Goal: Task Accomplishment & Management: Manage account settings

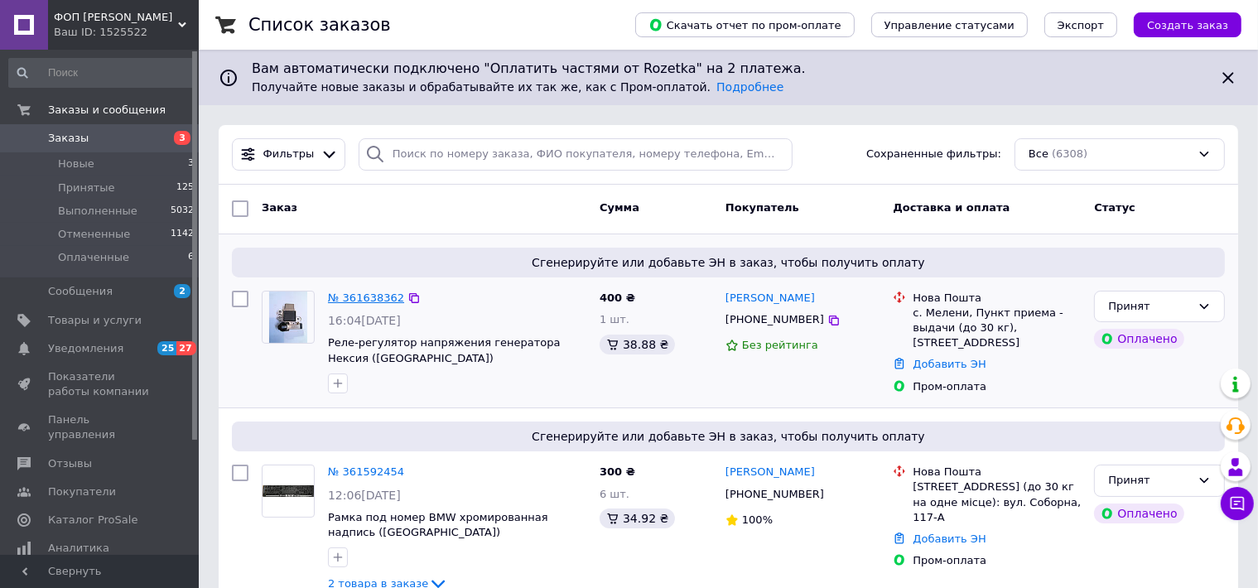
click at [358, 300] on link "№ 361638362" at bounding box center [366, 298] width 76 height 12
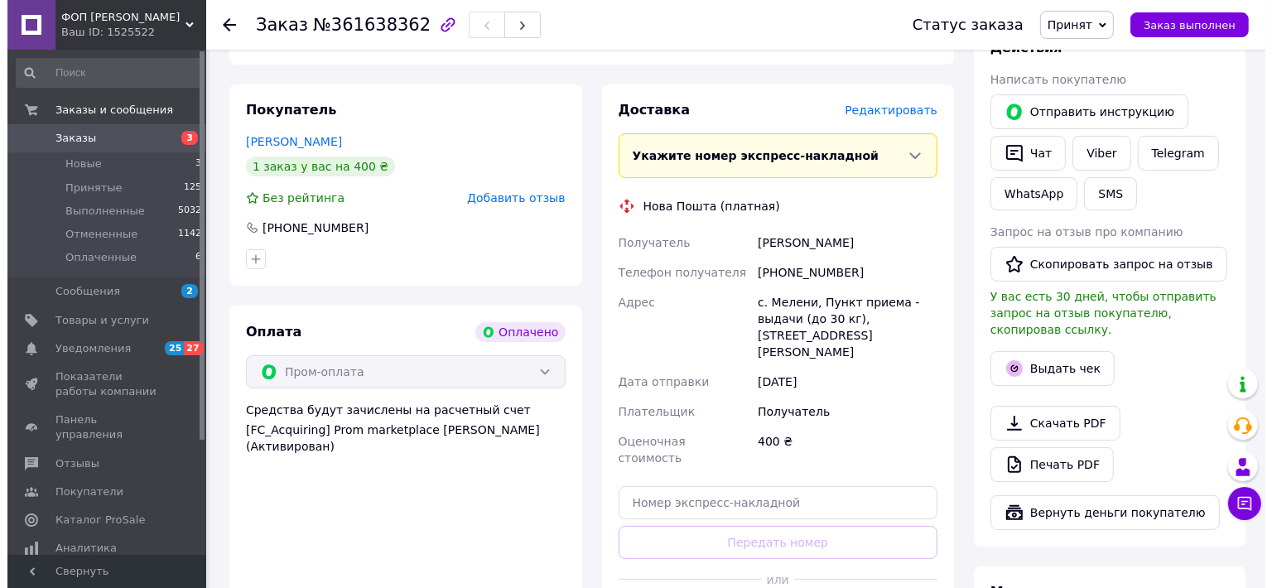
scroll to position [341, 0]
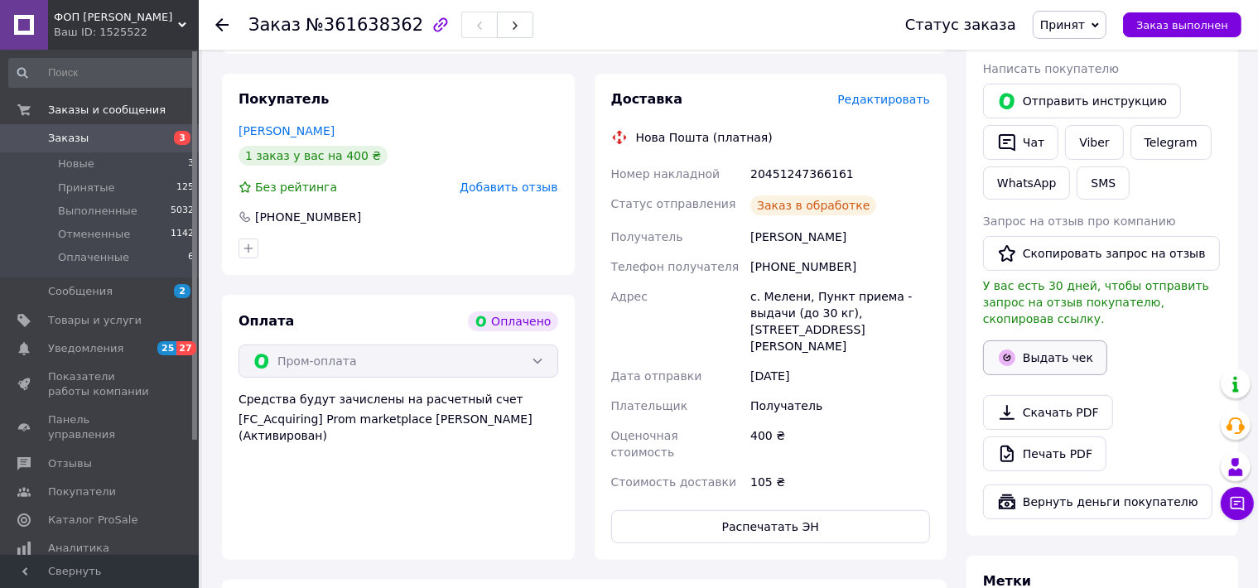
click at [1029, 340] on button "Выдать чек" at bounding box center [1045, 357] width 124 height 35
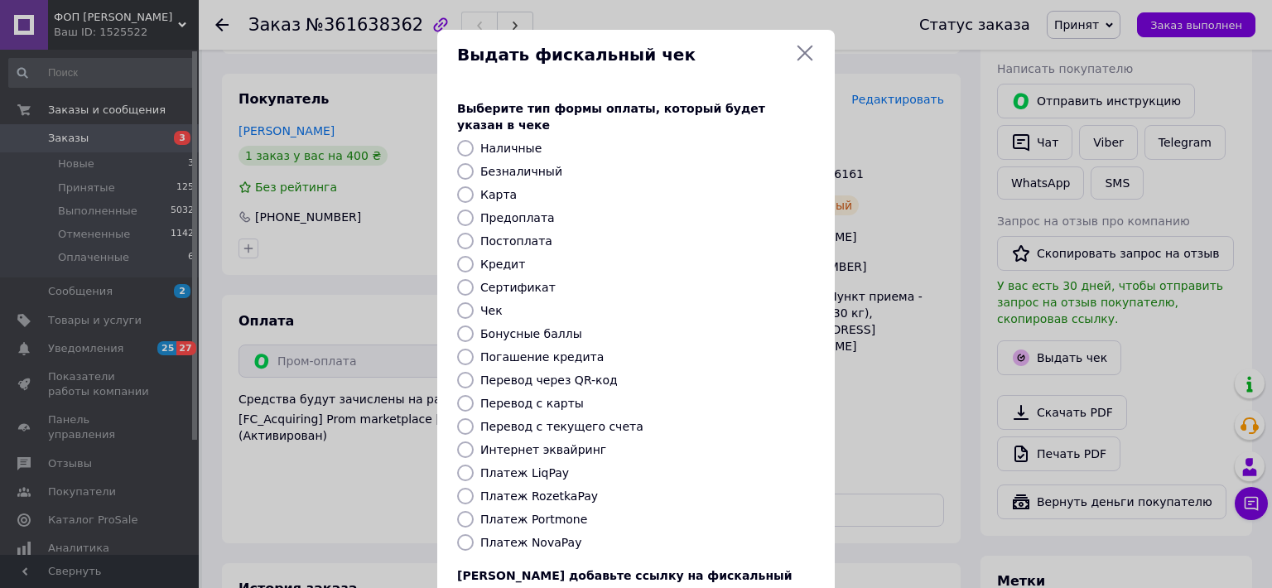
click at [539, 489] on label "Платеж RozetkaPay" at bounding box center [539, 495] width 118 height 13
click at [474, 488] on input "Платеж RozetkaPay" at bounding box center [465, 496] width 17 height 17
radio input "true"
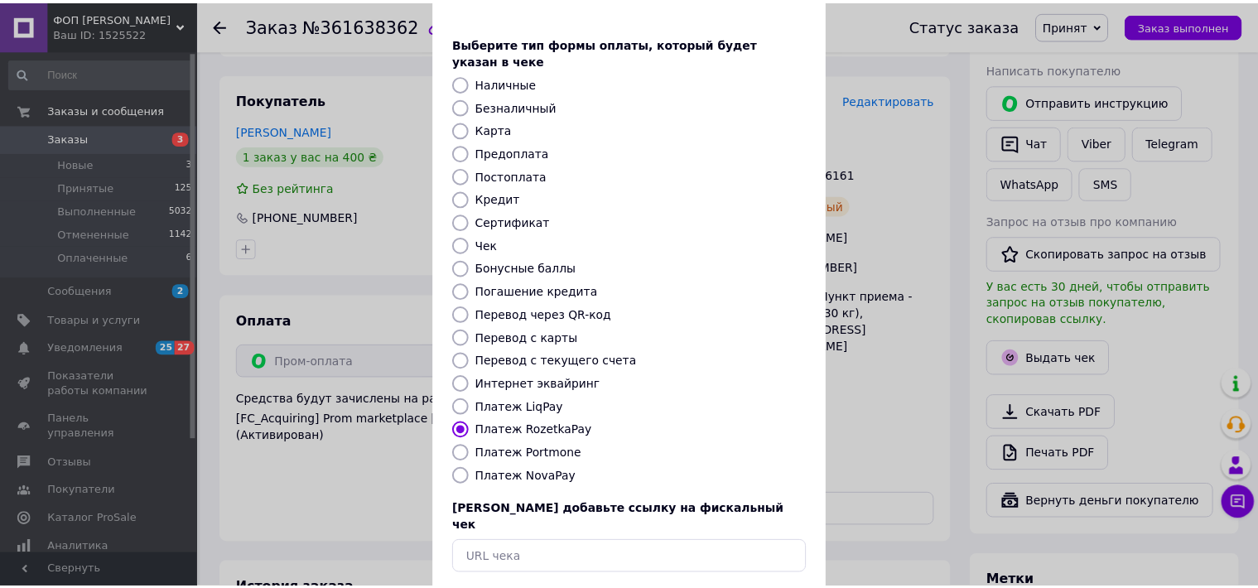
scroll to position [123, 0]
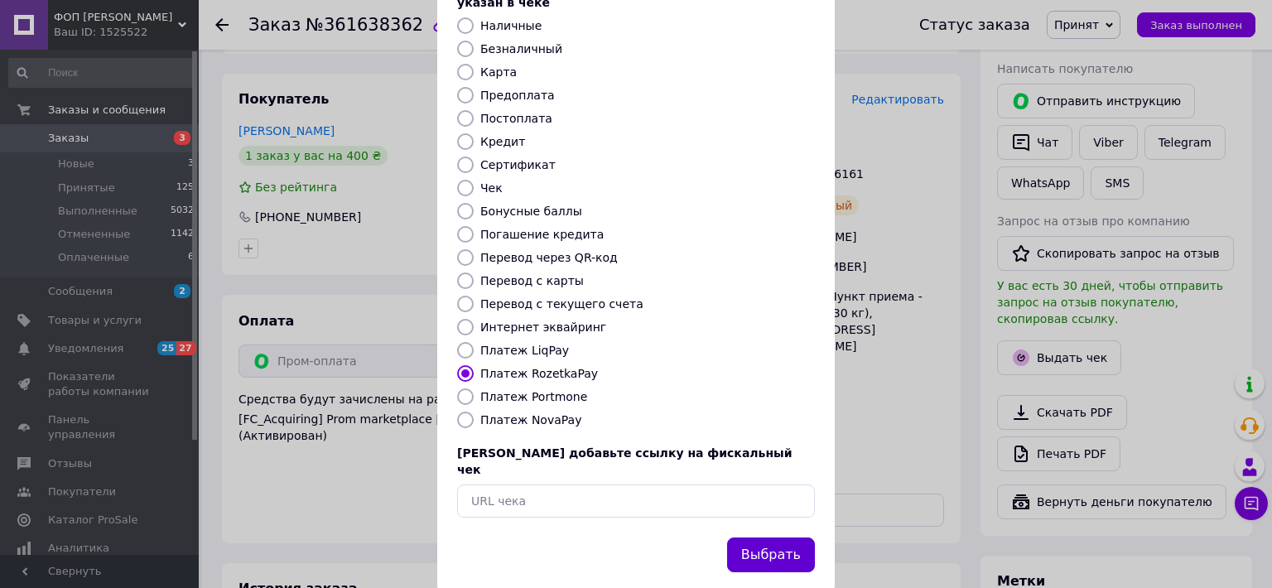
click at [766, 537] on button "Выбрать" at bounding box center [771, 555] width 88 height 36
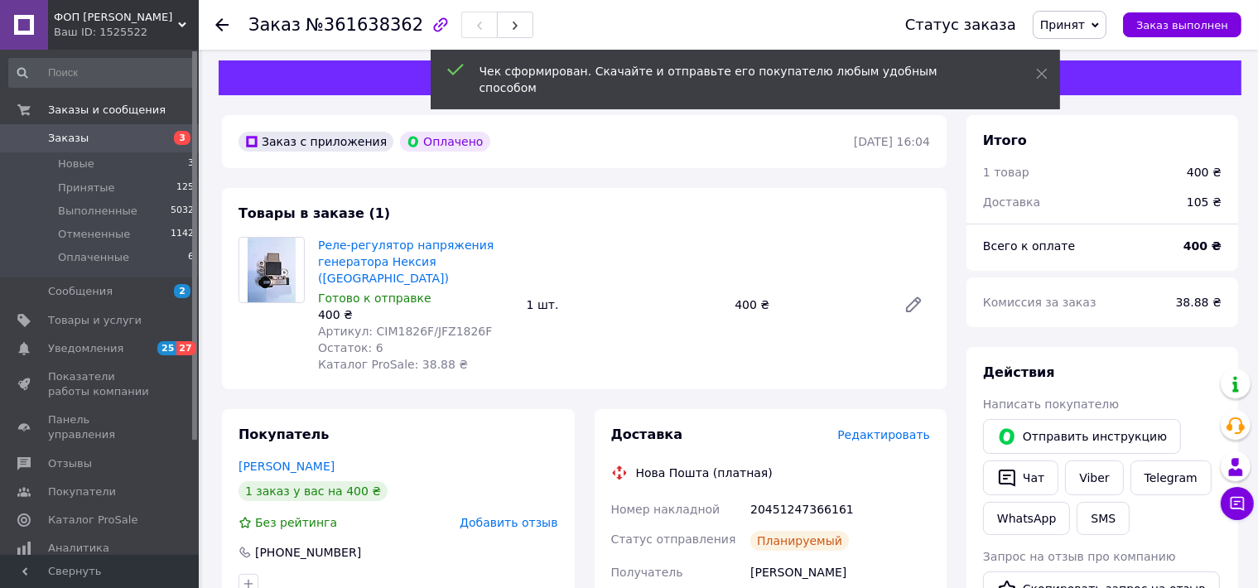
scroll to position [0, 0]
